Goal: Check status

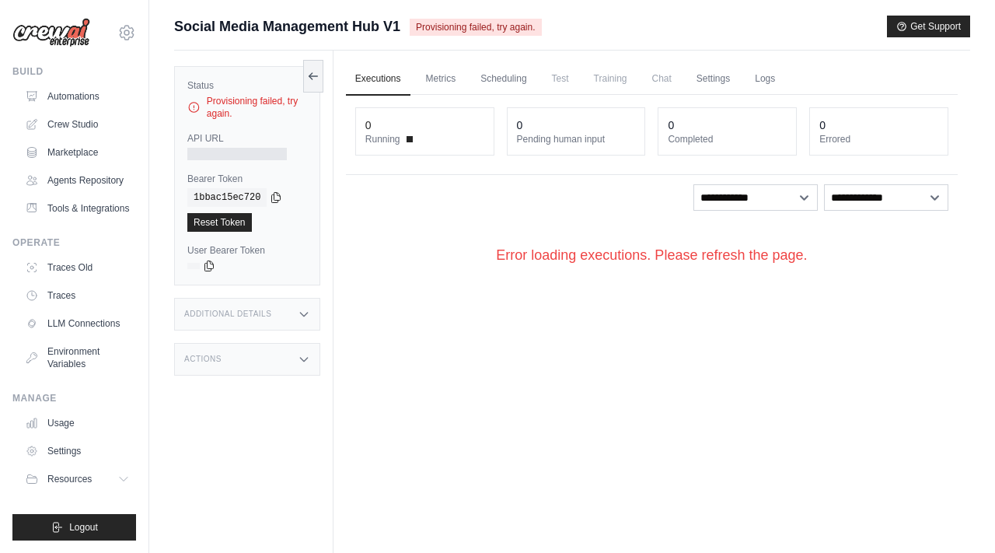
click at [219, 218] on div "copied" at bounding box center [210, 213] width 33 height 19
click at [225, 223] on link "Reset Token" at bounding box center [219, 222] width 65 height 19
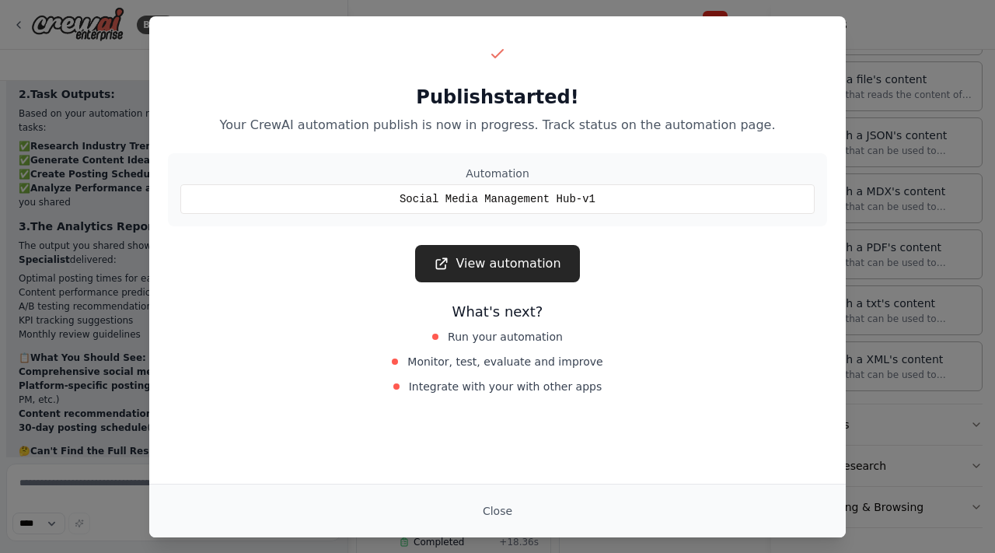
click at [530, 264] on link "View automation" at bounding box center [497, 263] width 164 height 37
